Goal: Task Accomplishment & Management: Use online tool/utility

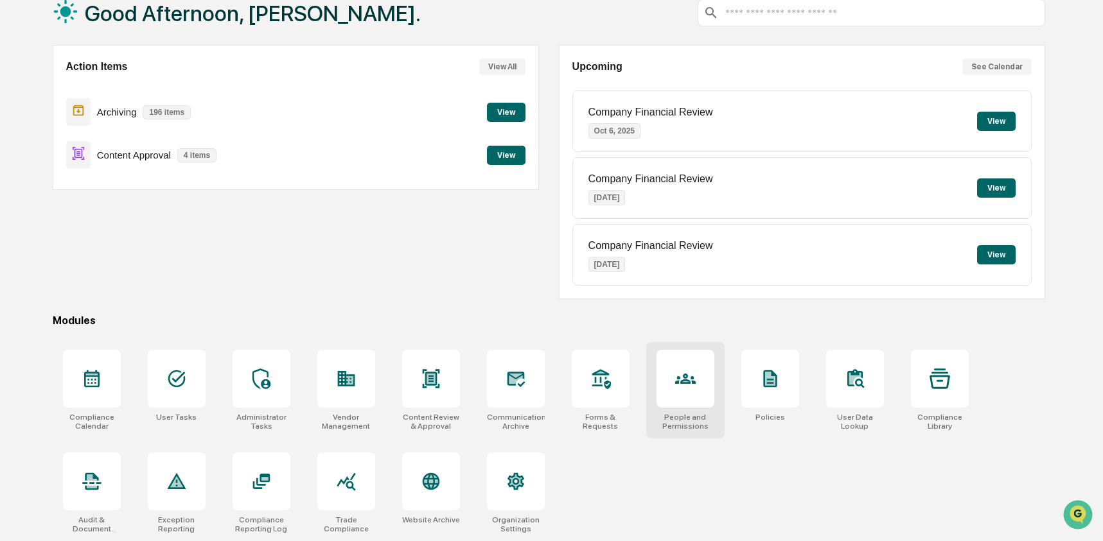
click at [675, 384] on icon at bounding box center [685, 379] width 21 height 21
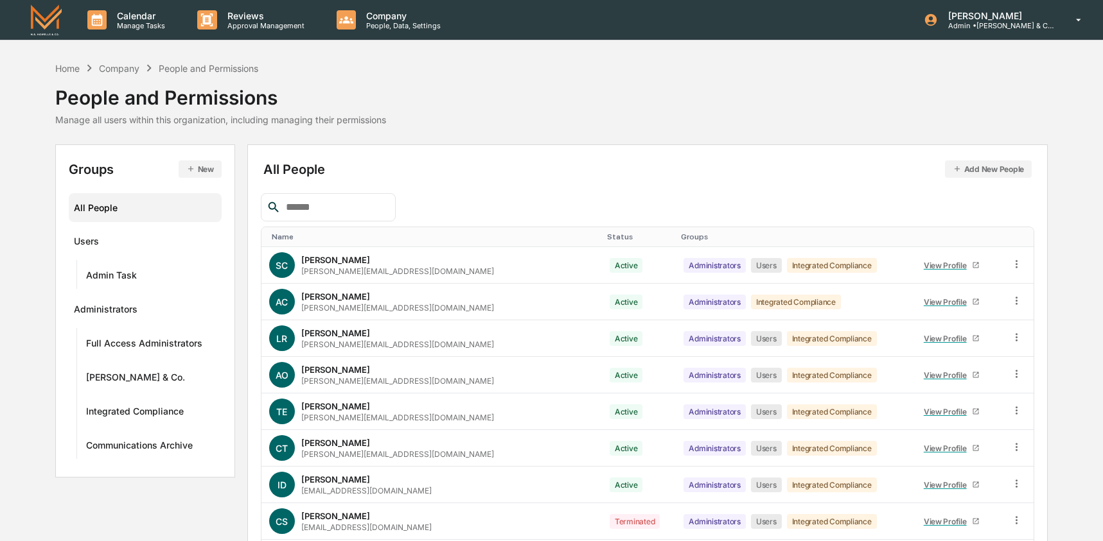
click at [331, 212] on input "text" at bounding box center [335, 207] width 109 height 17
paste input "**********"
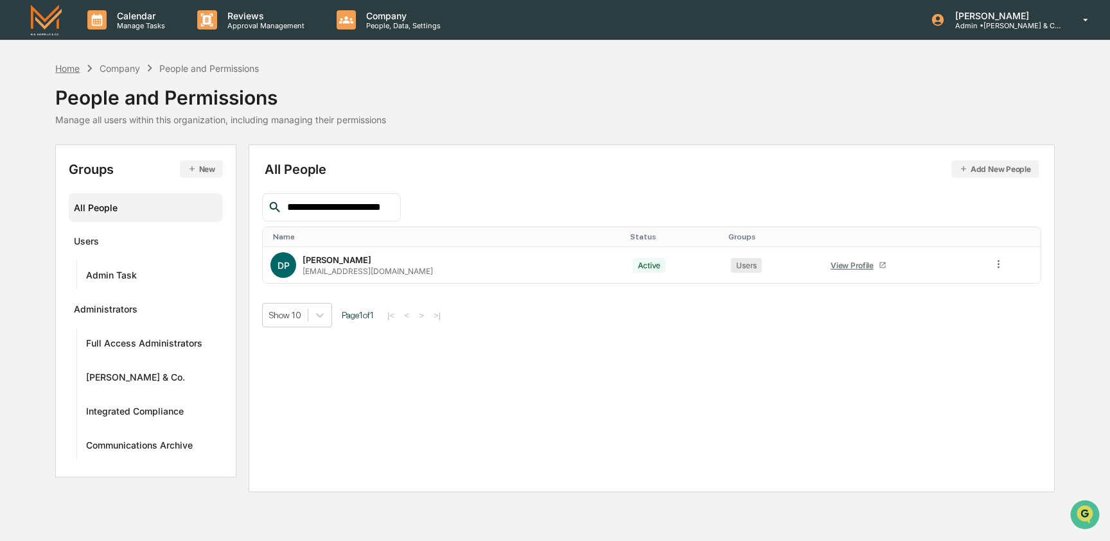
type input "**********"
click at [78, 67] on div "Home" at bounding box center [67, 68] width 24 height 11
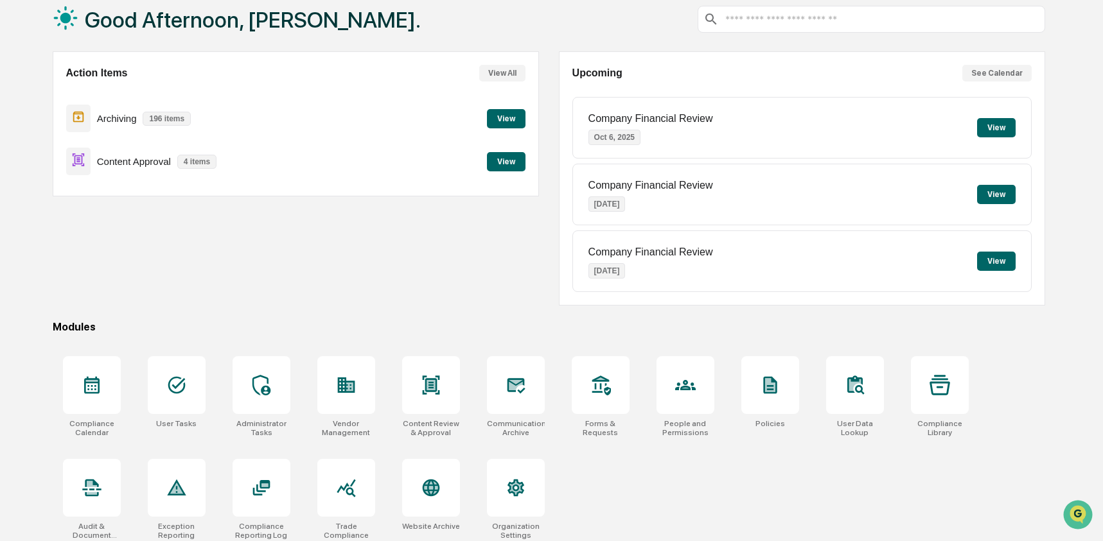
scroll to position [83, 0]
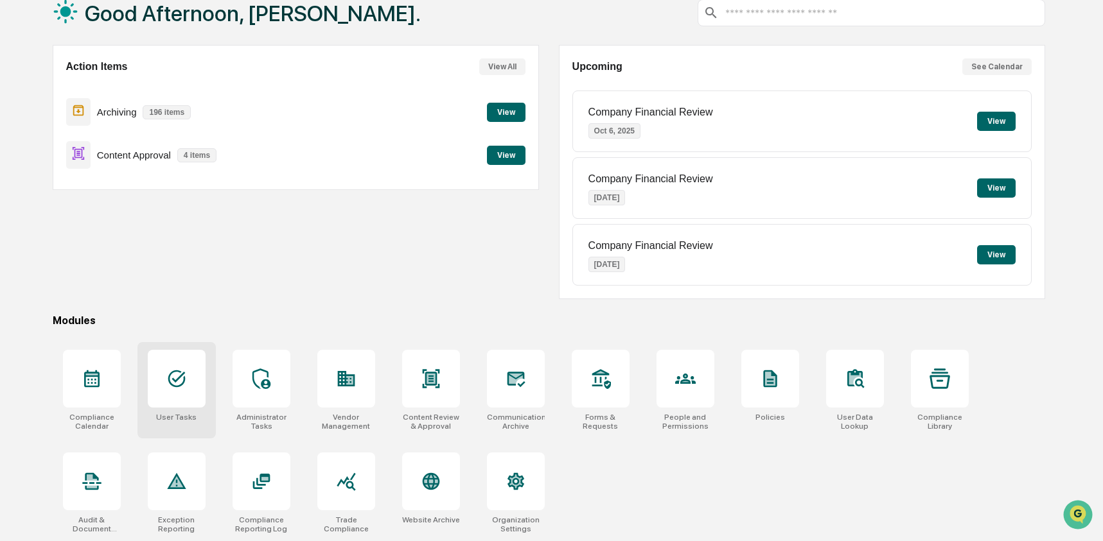
click at [182, 373] on icon at bounding box center [176, 379] width 17 height 17
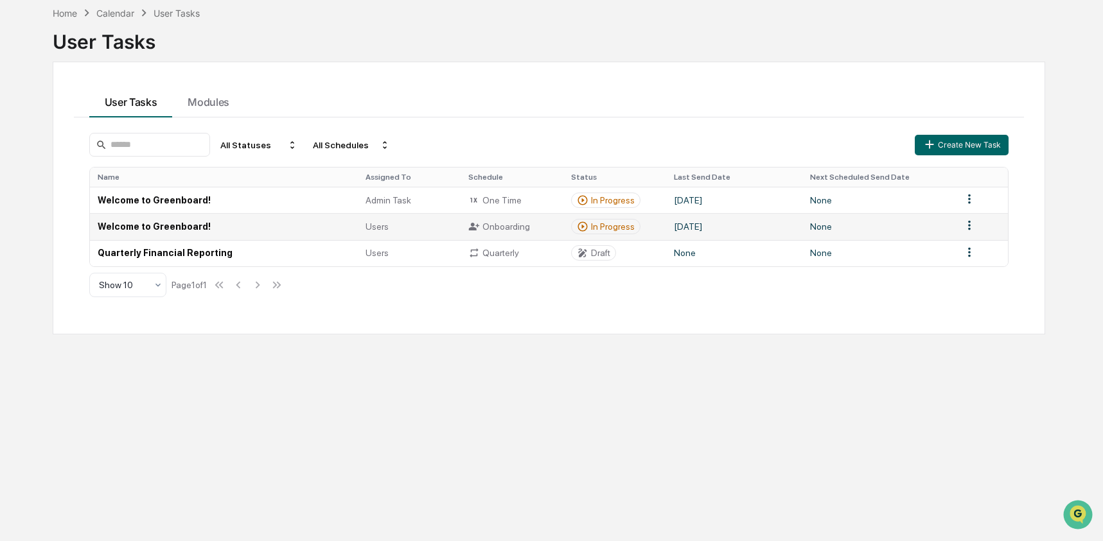
click at [195, 228] on td "Welcome to Greenboard!" at bounding box center [224, 226] width 268 height 26
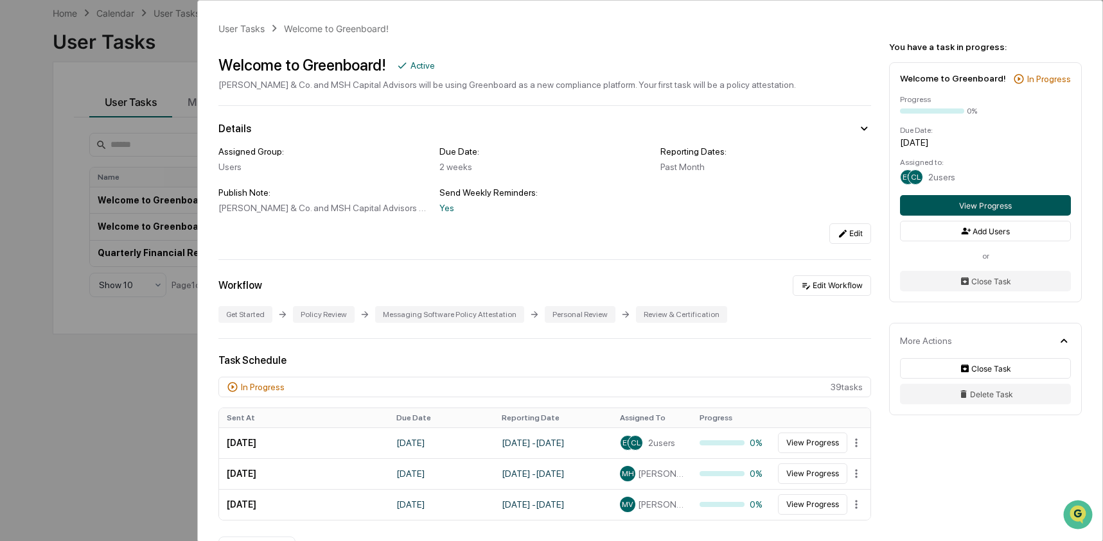
click at [1002, 216] on button "View Progress" at bounding box center [985, 205] width 171 height 21
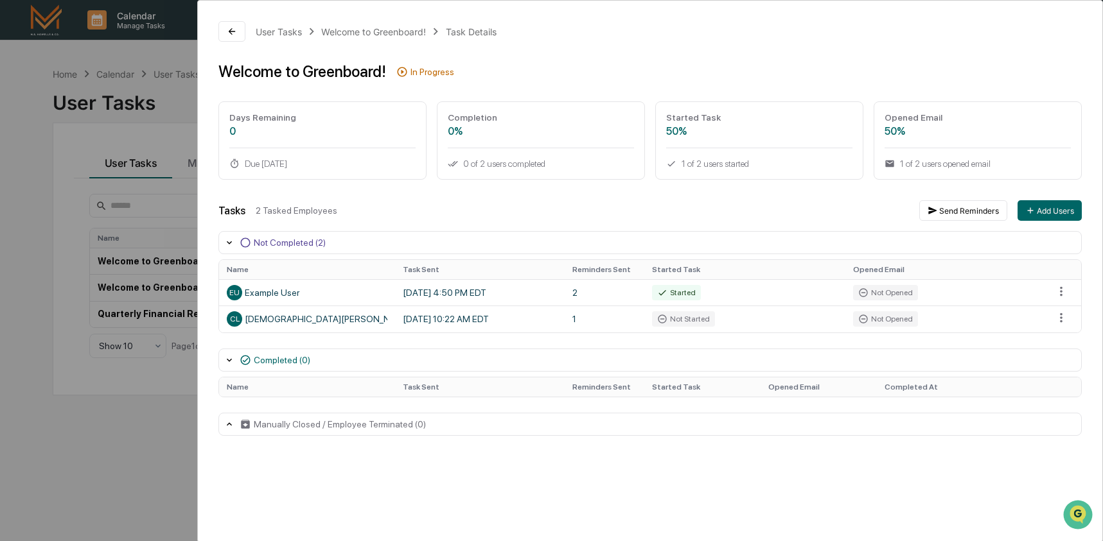
click at [112, 426] on div "User Tasks Welcome to Greenboard! Task Details Welcome to Greenboard! In Progre…" at bounding box center [551, 270] width 1103 height 541
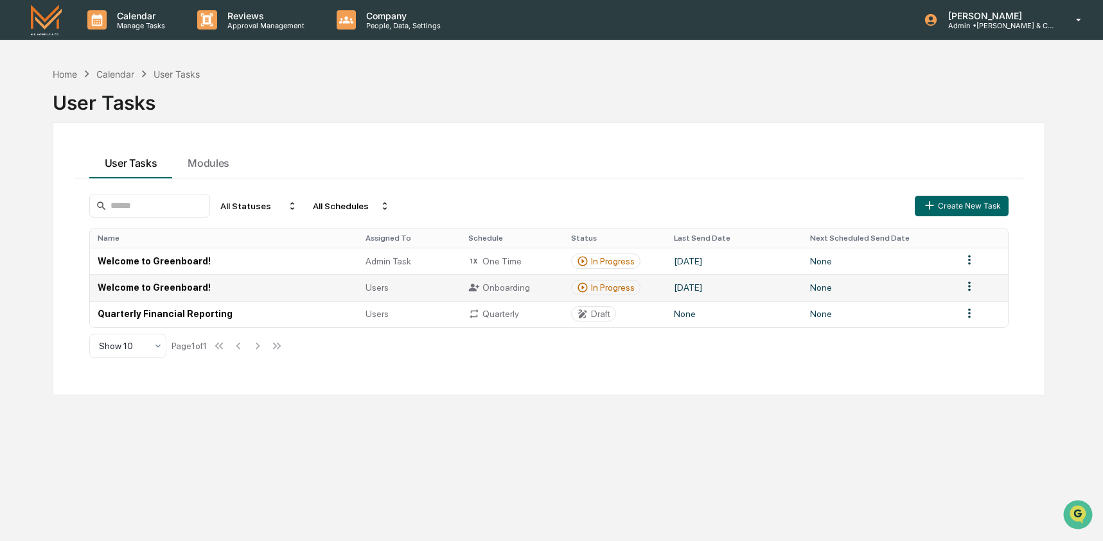
click at [208, 292] on td "Welcome to Greenboard!" at bounding box center [224, 287] width 268 height 26
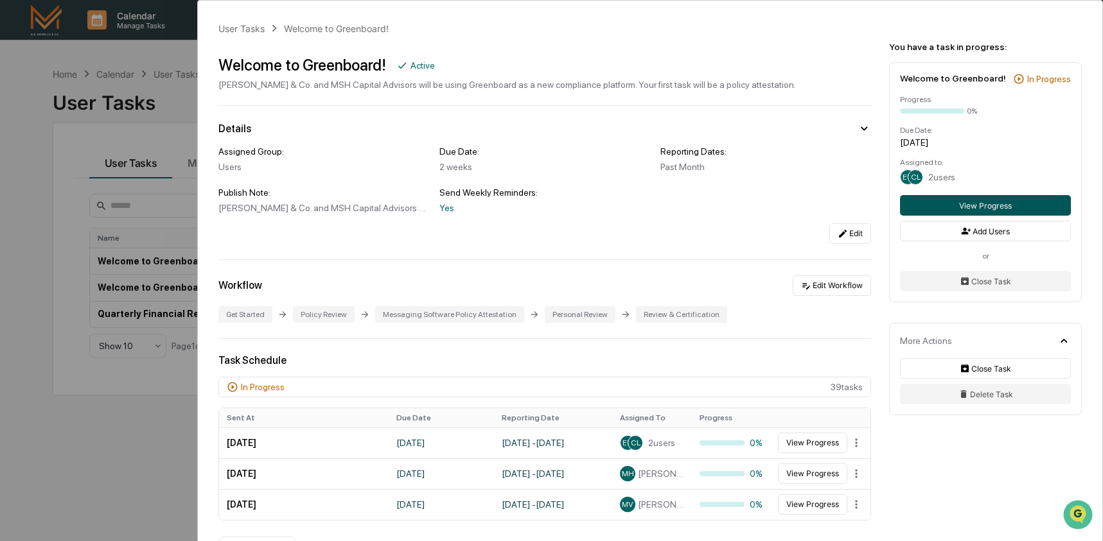
click at [979, 216] on button "View Progress" at bounding box center [985, 205] width 171 height 21
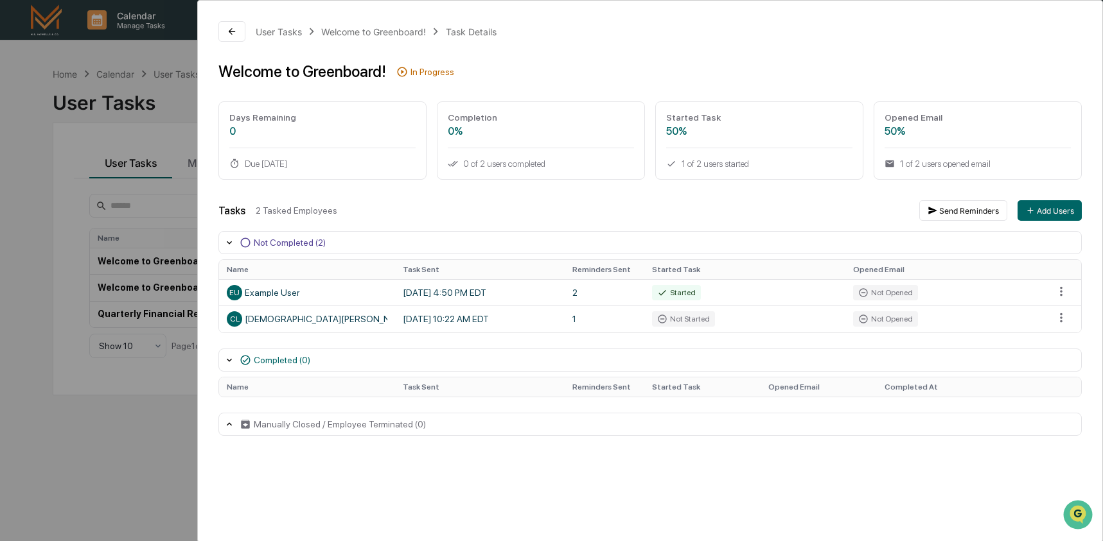
click at [168, 432] on div "User Tasks Welcome to Greenboard! Task Details Welcome to Greenboard! In Progre…" at bounding box center [551, 270] width 1103 height 541
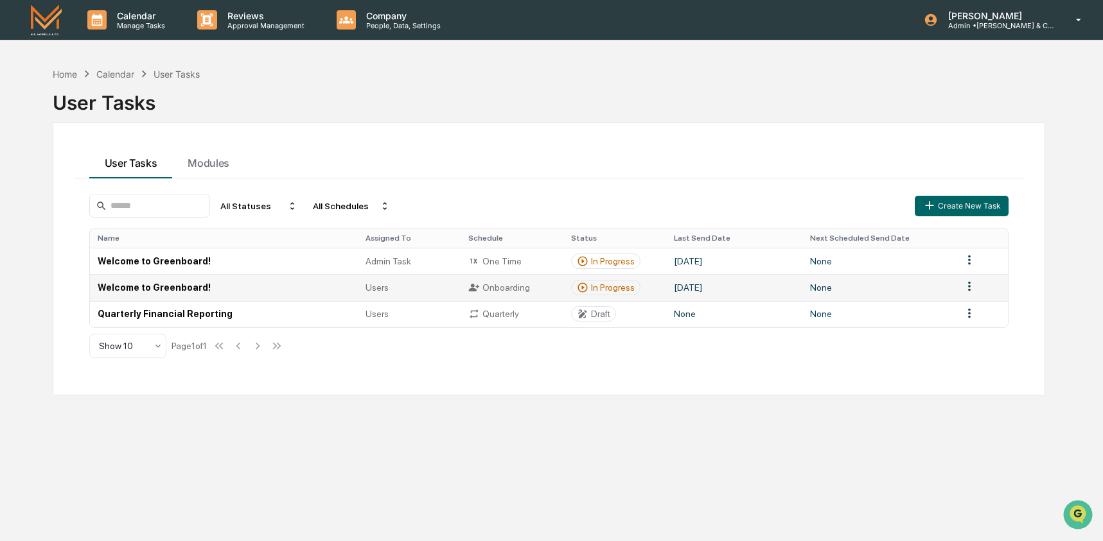
click at [345, 286] on td "Welcome to Greenboard!" at bounding box center [224, 287] width 268 height 26
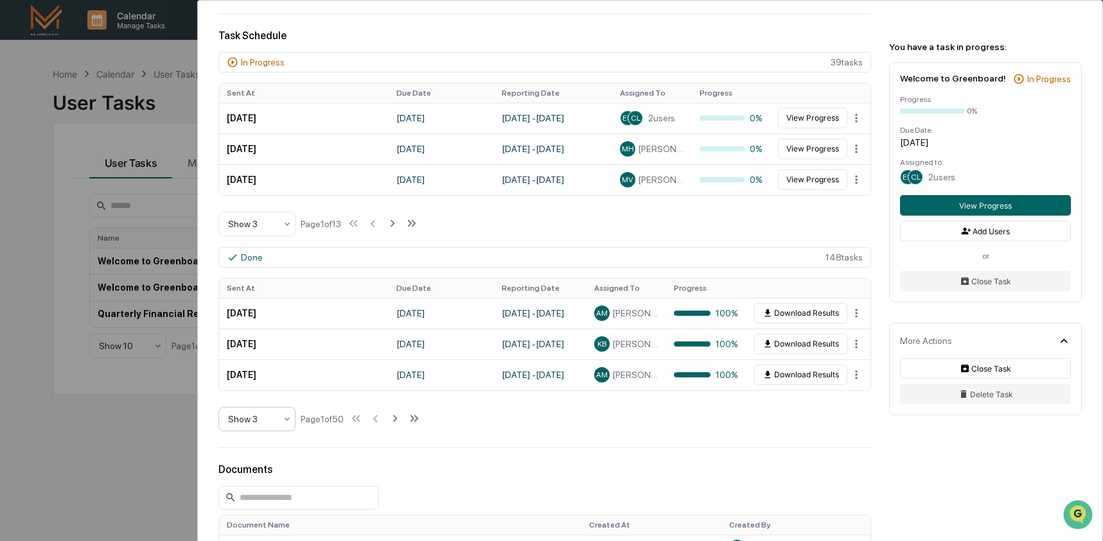
scroll to position [336, 0]
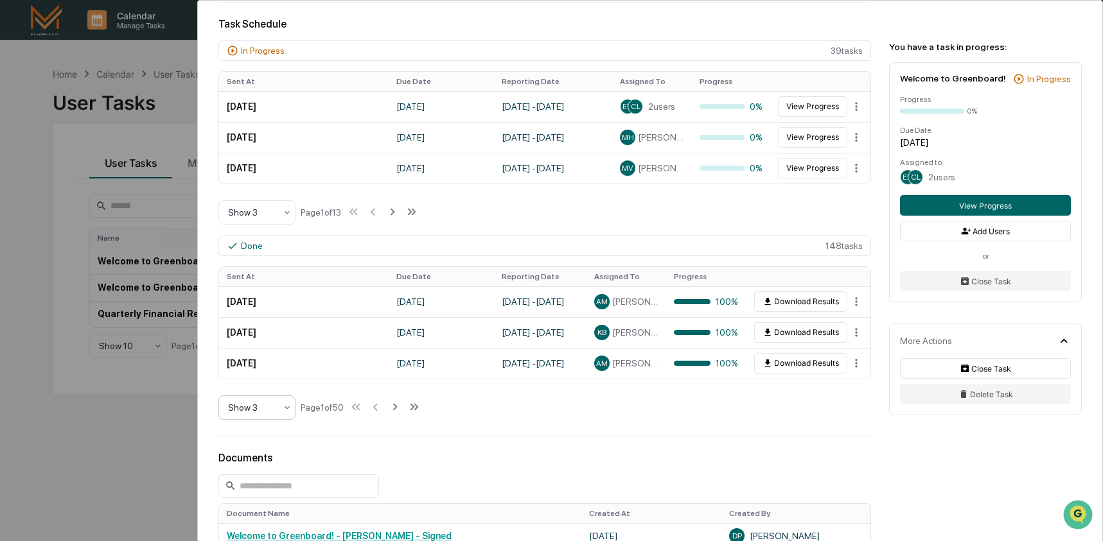
click at [275, 408] on div at bounding box center [252, 407] width 48 height 13
click at [274, 496] on div "Show 10" at bounding box center [257, 494] width 76 height 26
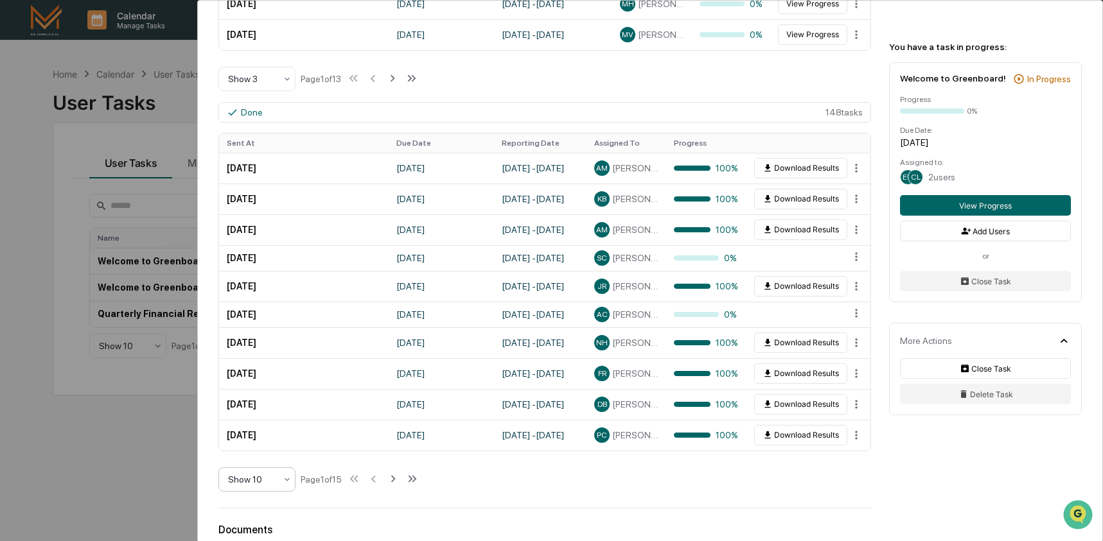
scroll to position [471, 0]
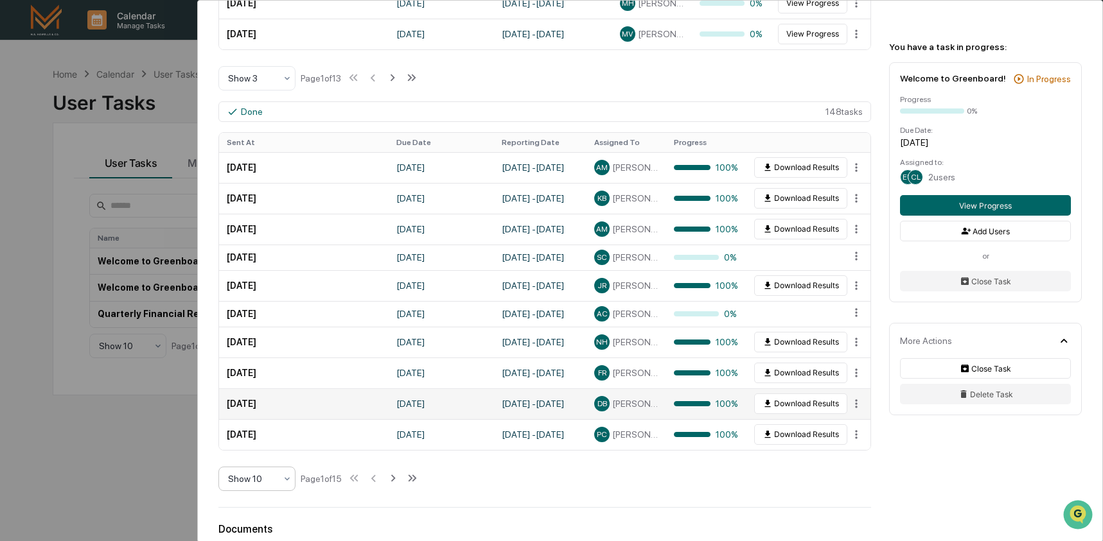
click at [625, 408] on span "[PERSON_NAME]" at bounding box center [635, 404] width 46 height 10
click at [634, 409] on span "[PERSON_NAME]" at bounding box center [635, 404] width 46 height 10
click at [848, 406] on html "Calendar Manage Tasks Reviews Approval Management Company People, Data, Setting…" at bounding box center [551, 270] width 1103 height 541
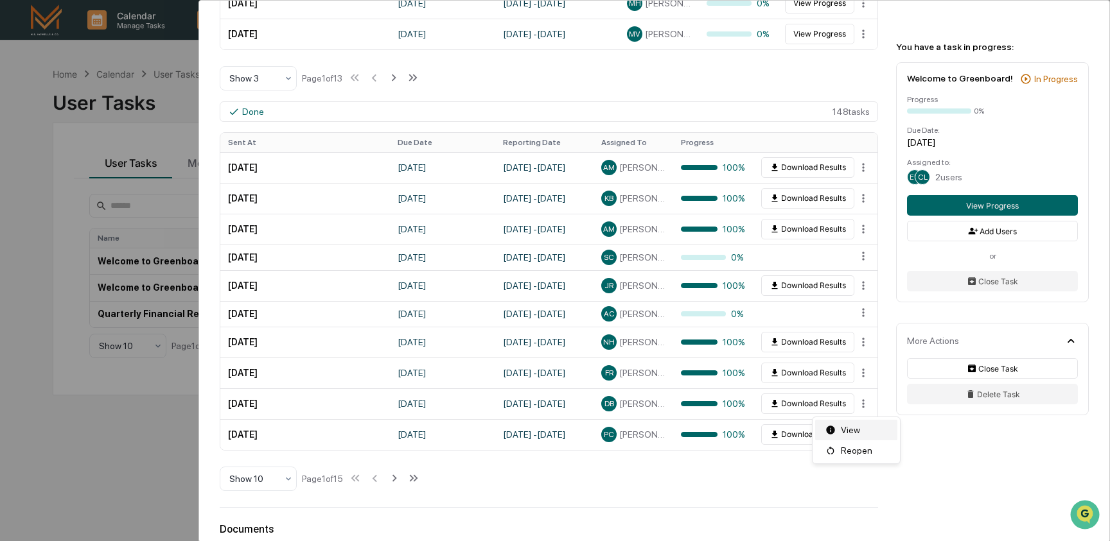
click at [846, 430] on div "View" at bounding box center [856, 430] width 82 height 21
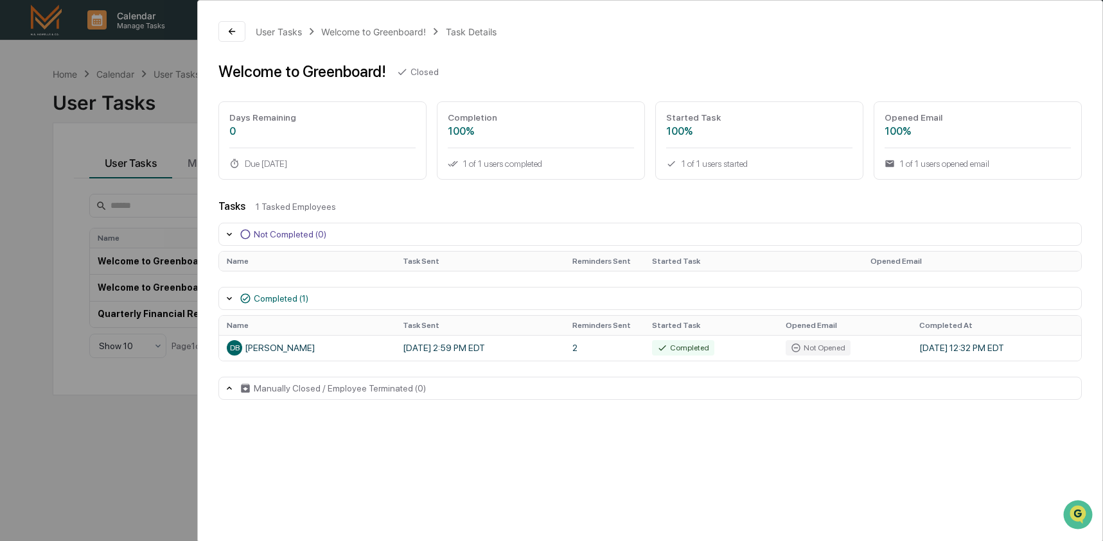
click at [118, 449] on div "User Tasks Welcome to Greenboard! Task Details Welcome to Greenboard! Closed Da…" at bounding box center [551, 270] width 1103 height 541
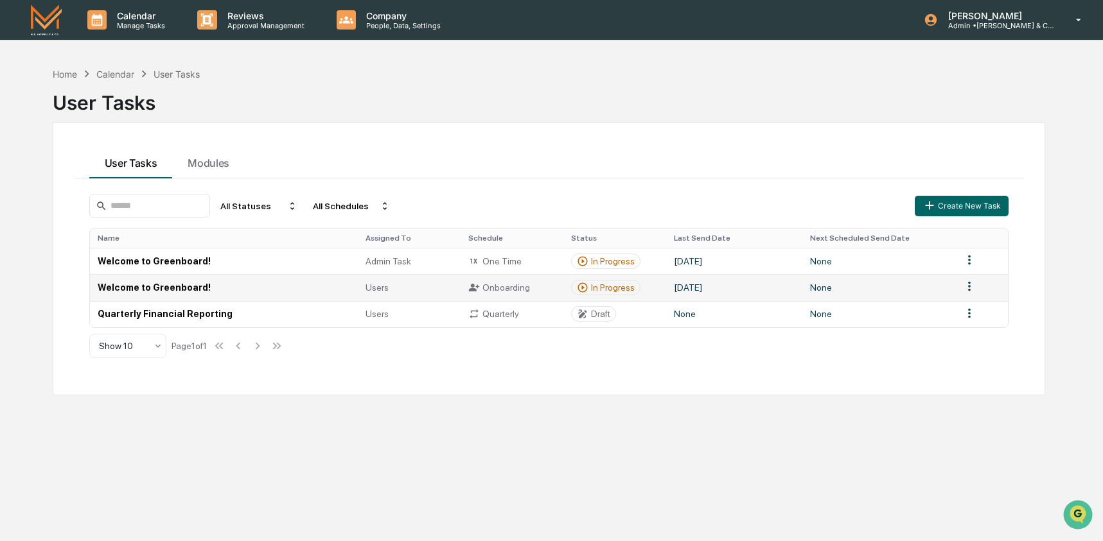
click at [250, 296] on td "Welcome to Greenboard!" at bounding box center [224, 287] width 268 height 26
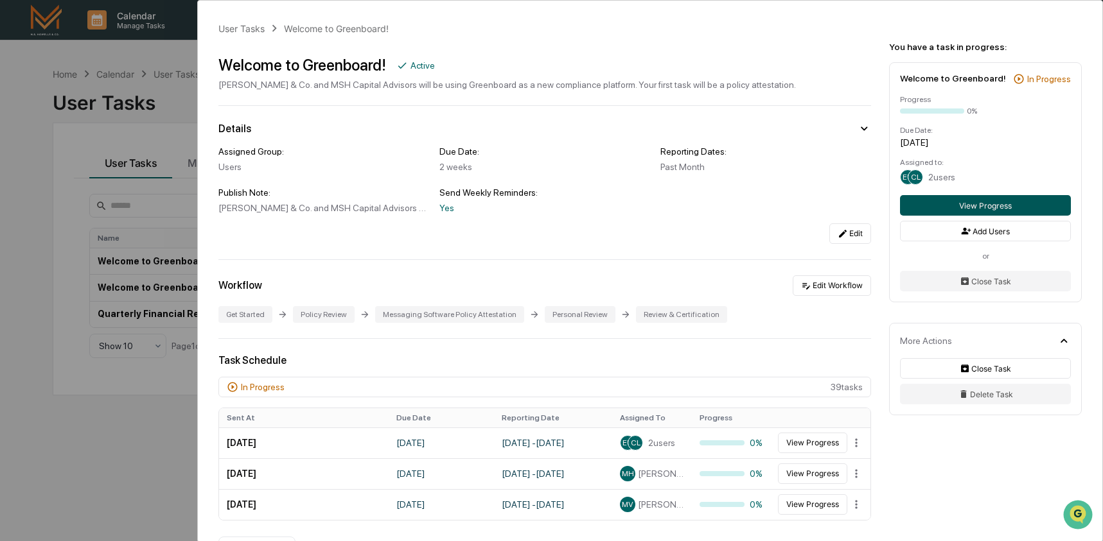
click at [1018, 211] on button "View Progress" at bounding box center [985, 205] width 171 height 21
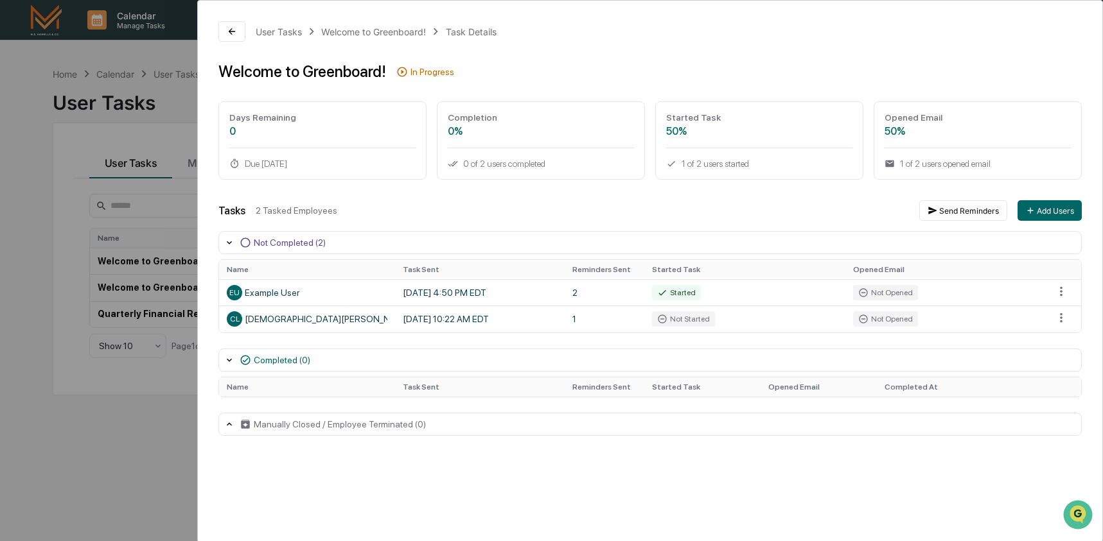
click at [176, 355] on div "User Tasks Welcome to Greenboard! Task Details Welcome to Greenboard! In Progre…" at bounding box center [551, 270] width 1103 height 541
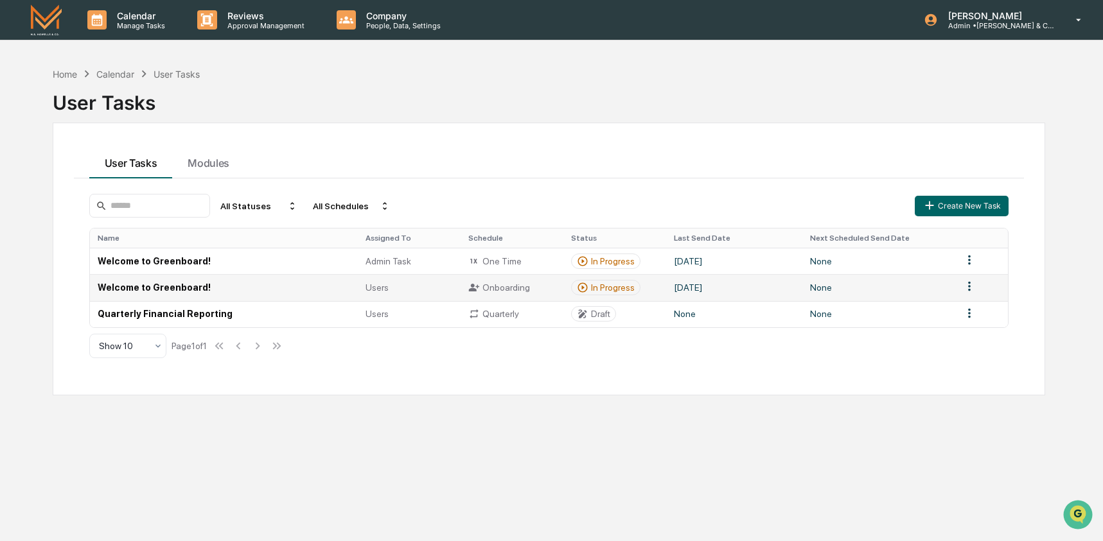
click at [188, 293] on td "Welcome to Greenboard!" at bounding box center [224, 287] width 268 height 26
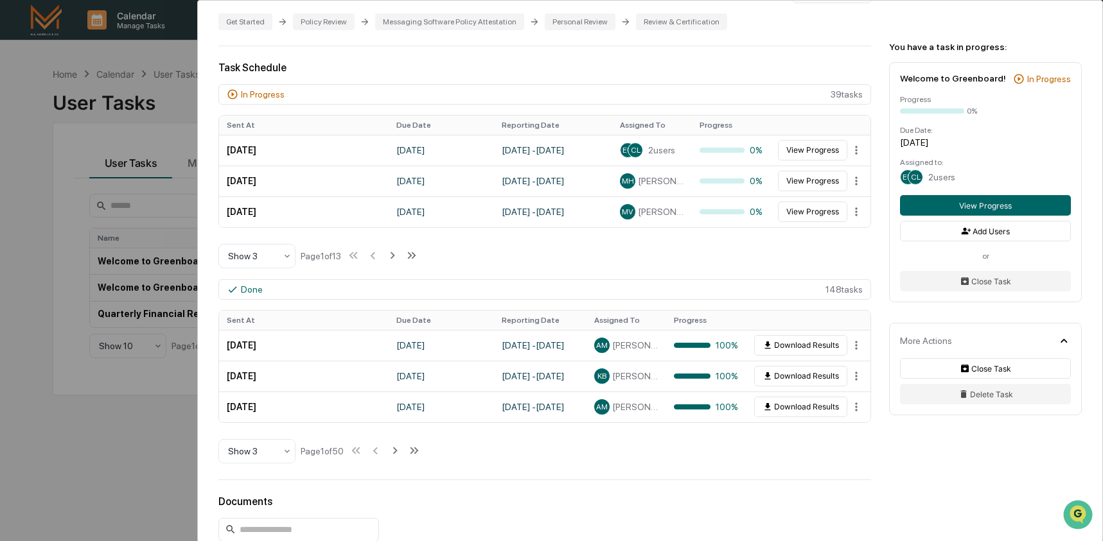
scroll to position [293, 0]
click at [275, 439] on div "Done 148 task s Sent At Due Date Reporting Date Assigned To Progress [DATE] [DA…" at bounding box center [544, 371] width 652 height 185
click at [274, 449] on div at bounding box center [252, 450] width 48 height 13
click at [274, 428] on div "Show 10" at bounding box center [257, 421] width 76 height 26
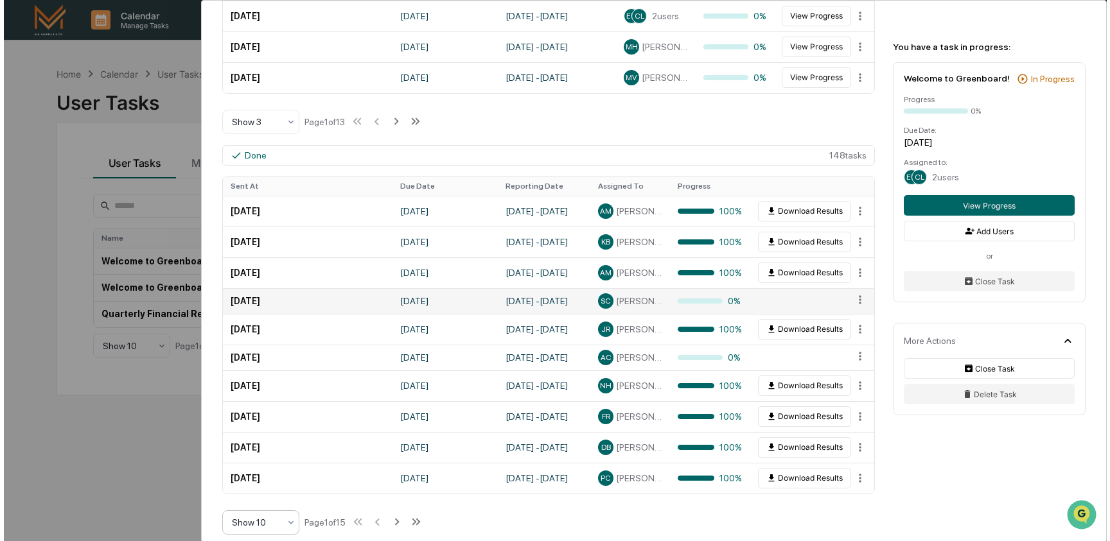
scroll to position [542, 0]
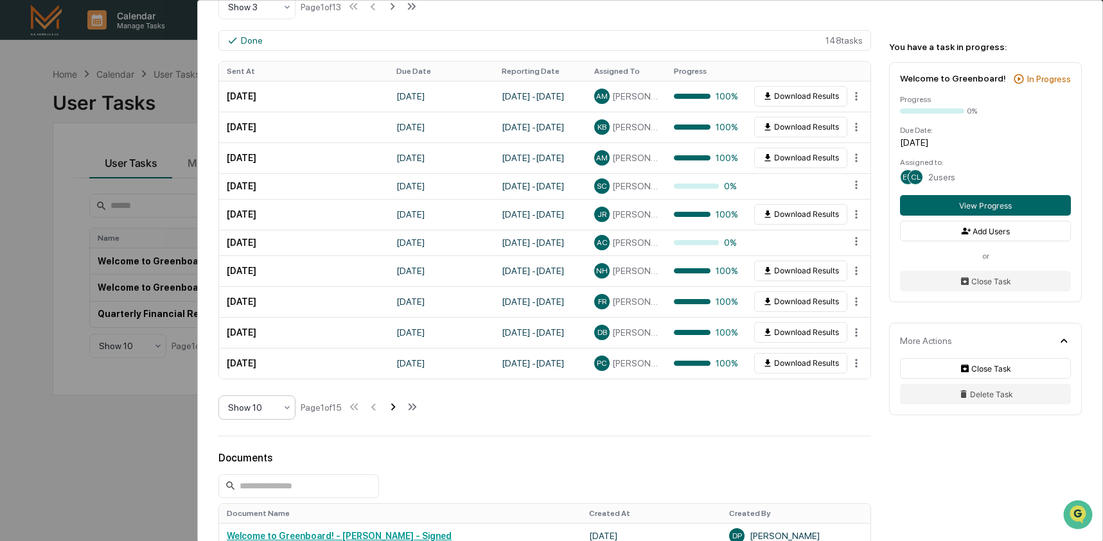
click at [399, 410] on icon at bounding box center [393, 407] width 14 height 14
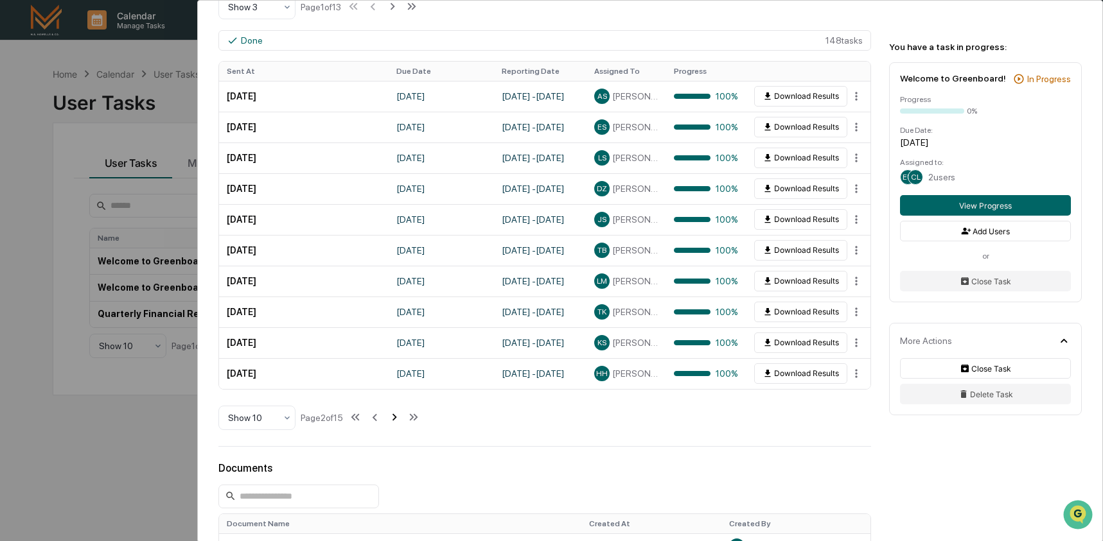
click at [399, 423] on icon at bounding box center [394, 417] width 14 height 14
click at [399, 423] on icon at bounding box center [395, 417] width 14 height 14
click at [788, 375] on button "Download Results" at bounding box center [800, 373] width 93 height 21
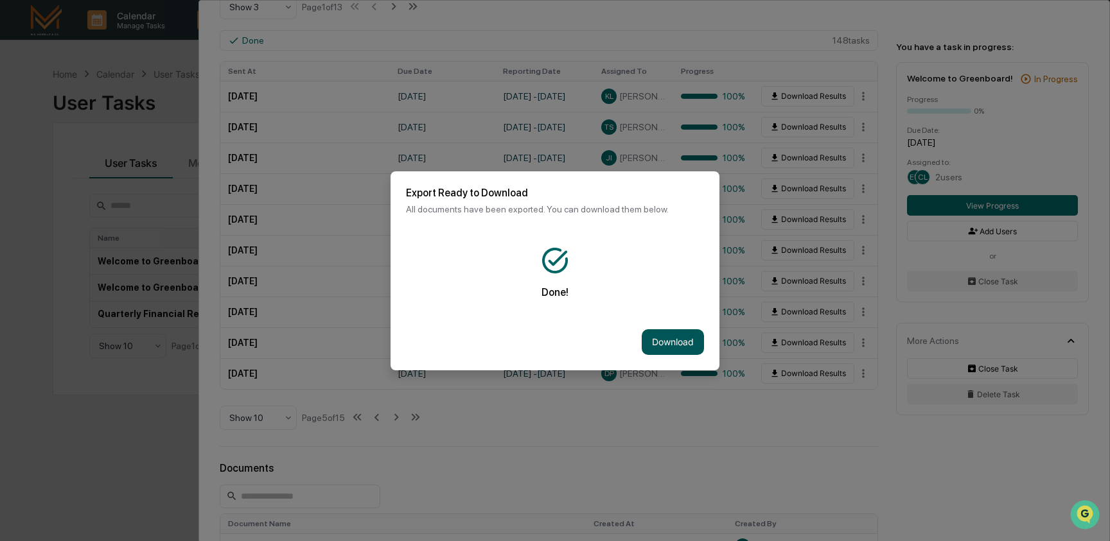
click at [679, 335] on button "Download" at bounding box center [672, 342] width 62 height 26
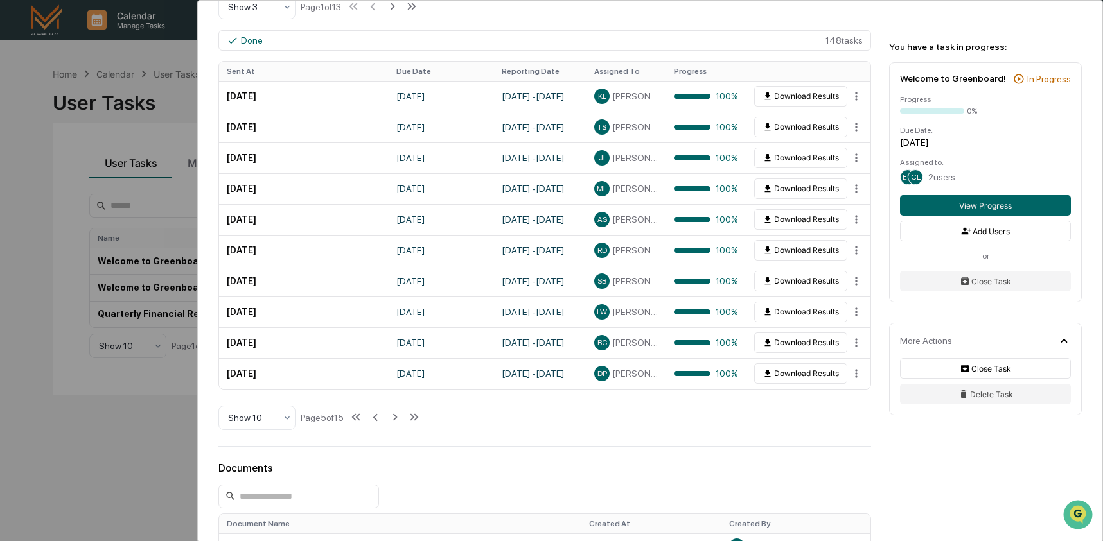
click at [112, 50] on div "User Tasks Welcome to Greenboard! Welcome to Greenboard! Active [PERSON_NAME] &…" at bounding box center [551, 270] width 1103 height 541
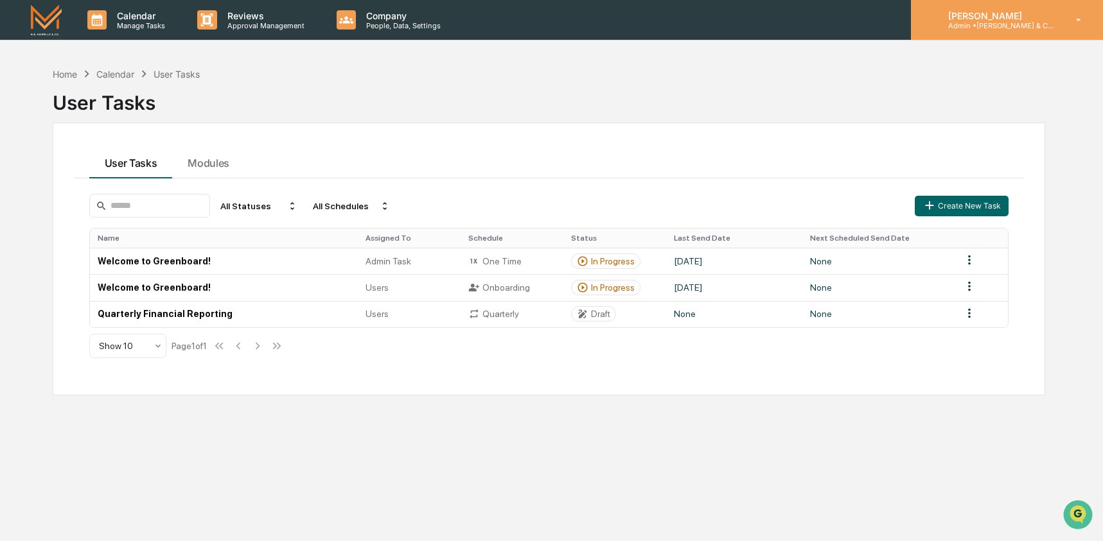
click at [1007, 17] on p "[PERSON_NAME]" at bounding box center [996, 15] width 119 height 11
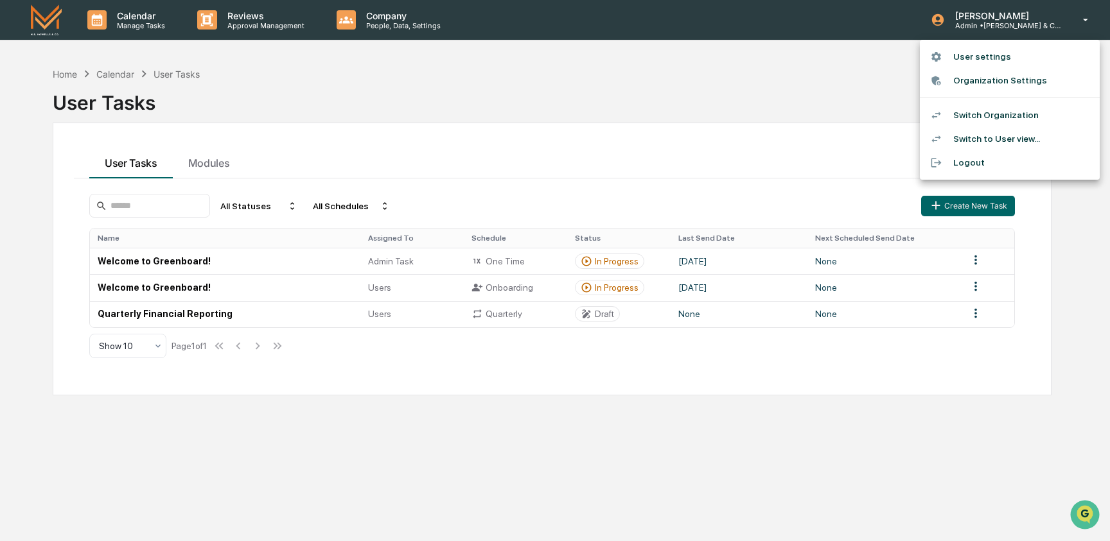
click at [988, 123] on li "Switch Organization" at bounding box center [1010, 115] width 180 height 24
